Goal: Book appointment/travel/reservation

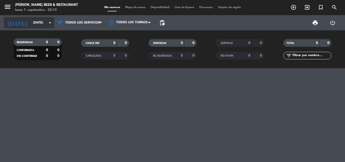
click at [38, 22] on input "[DATE]" at bounding box center [52, 22] width 43 height 9
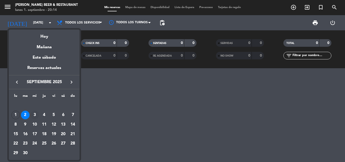
click at [34, 113] on div "3" at bounding box center [34, 115] width 9 height 9
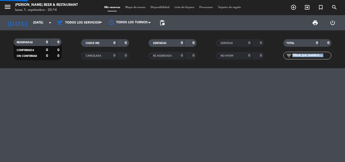
click at [34, 113] on div at bounding box center [172, 115] width 345 height 94
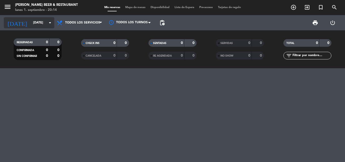
click at [37, 24] on input "[DATE]" at bounding box center [52, 22] width 43 height 9
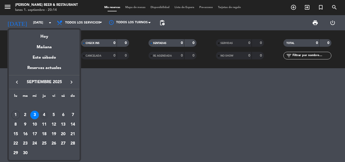
click at [42, 115] on div "4" at bounding box center [44, 115] width 9 height 9
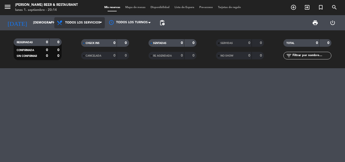
click at [90, 26] on span "Todos los servicios" at bounding box center [79, 22] width 51 height 11
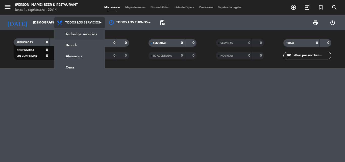
click at [85, 34] on div "menu [PERSON_NAME] Beer & Restaurant [DATE] 1. septiembre - 20:14 Mis reservas …" at bounding box center [172, 34] width 345 height 68
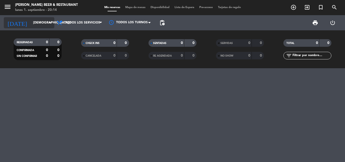
click at [37, 21] on input "[DEMOGRAPHIC_DATA][DATE]" at bounding box center [52, 22] width 43 height 9
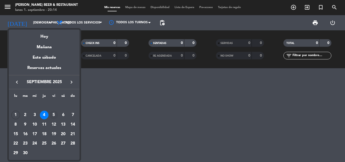
click at [56, 115] on div "5" at bounding box center [54, 115] width 9 height 9
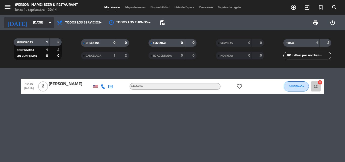
click at [34, 23] on input "[DATE]" at bounding box center [52, 22] width 43 height 9
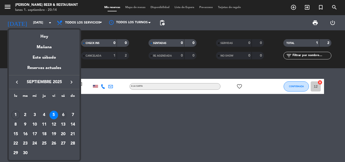
click at [62, 115] on div "6" at bounding box center [63, 115] width 9 height 9
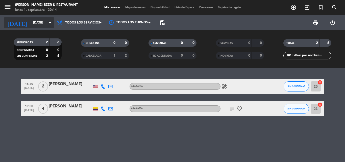
click at [48, 20] on icon "arrow_drop_down" at bounding box center [50, 23] width 6 height 6
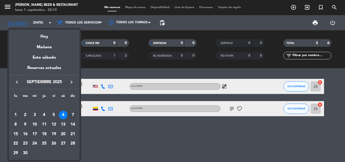
click at [73, 113] on div "7" at bounding box center [73, 115] width 9 height 9
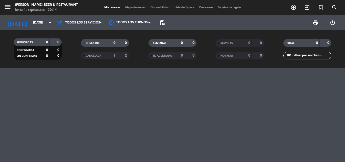
click at [36, 28] on div "[DATE] [DATE] arrow_drop_down" at bounding box center [29, 22] width 51 height 15
click at [37, 20] on input "[DATE]" at bounding box center [52, 22] width 43 height 9
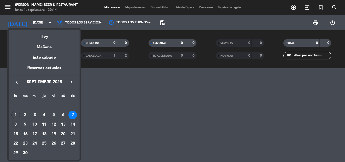
click at [17, 124] on div "8" at bounding box center [15, 124] width 9 height 9
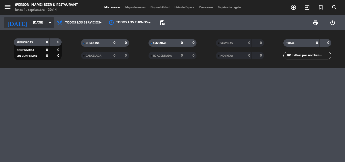
click at [31, 24] on input "[DATE]" at bounding box center [52, 22] width 43 height 9
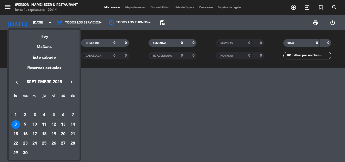
click at [44, 121] on div "11" at bounding box center [44, 124] width 9 height 9
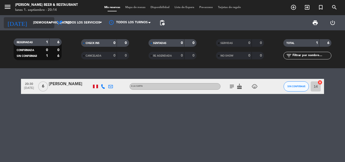
click at [38, 24] on input "[DEMOGRAPHIC_DATA][DATE]" at bounding box center [52, 22] width 43 height 9
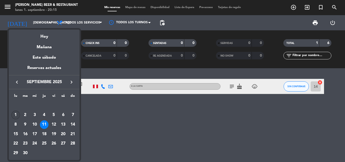
click at [14, 113] on div "1" at bounding box center [15, 115] width 9 height 9
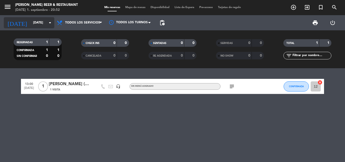
click at [52, 21] on icon "arrow_drop_down" at bounding box center [50, 23] width 6 height 6
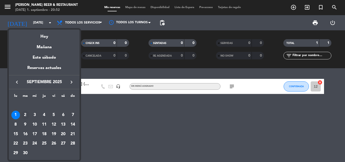
click at [25, 113] on div "2" at bounding box center [25, 115] width 9 height 9
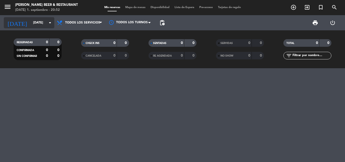
click at [50, 23] on icon "arrow_drop_down" at bounding box center [50, 23] width 6 height 6
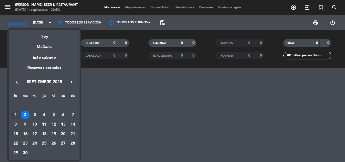
click at [15, 116] on div "1" at bounding box center [15, 115] width 9 height 9
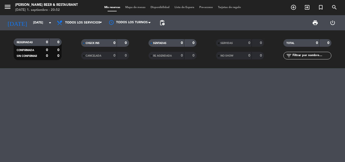
type input "[DATE]"
